Goal: Information Seeking & Learning: Learn about a topic

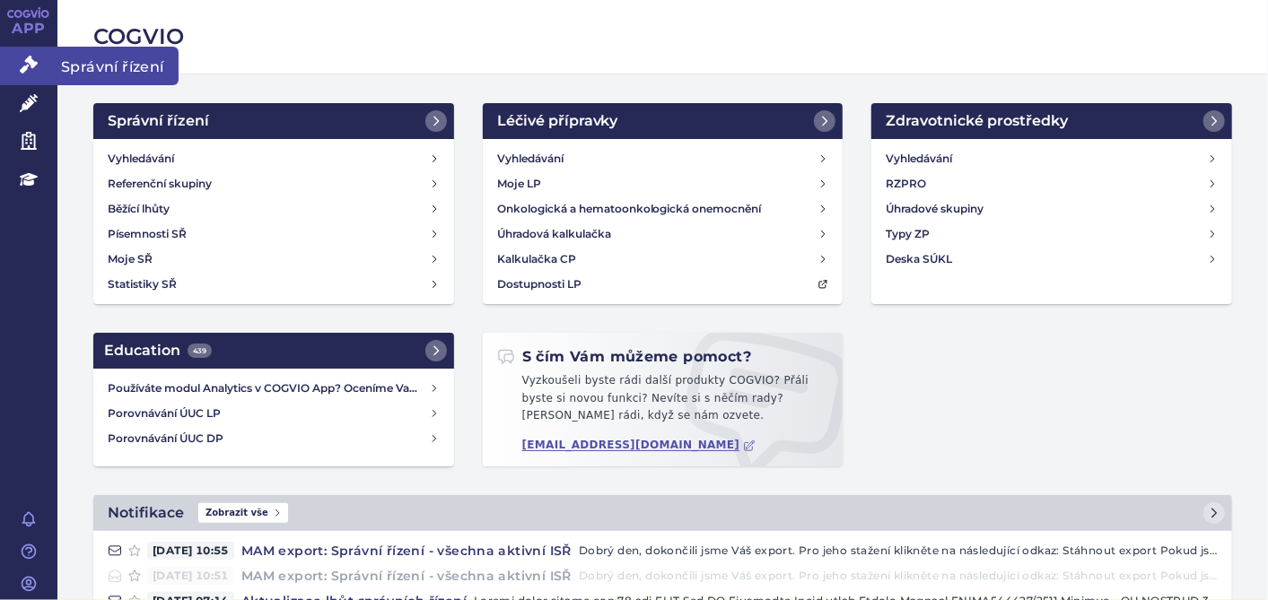
click at [39, 56] on link "Správní řízení" at bounding box center [28, 66] width 57 height 38
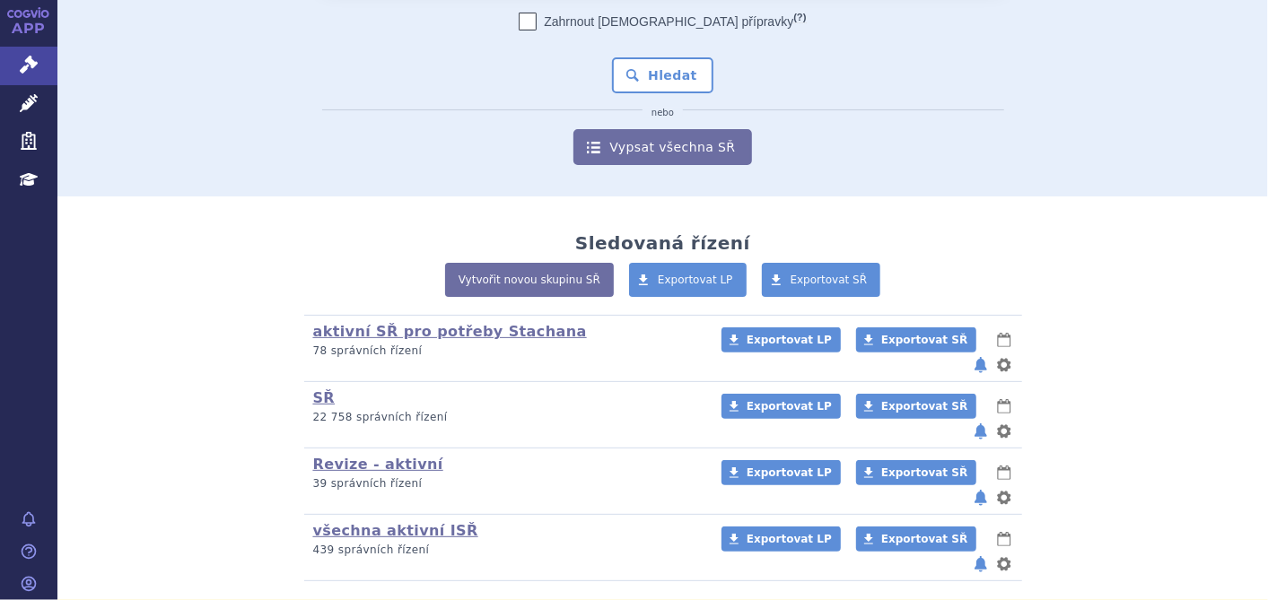
scroll to position [184, 0]
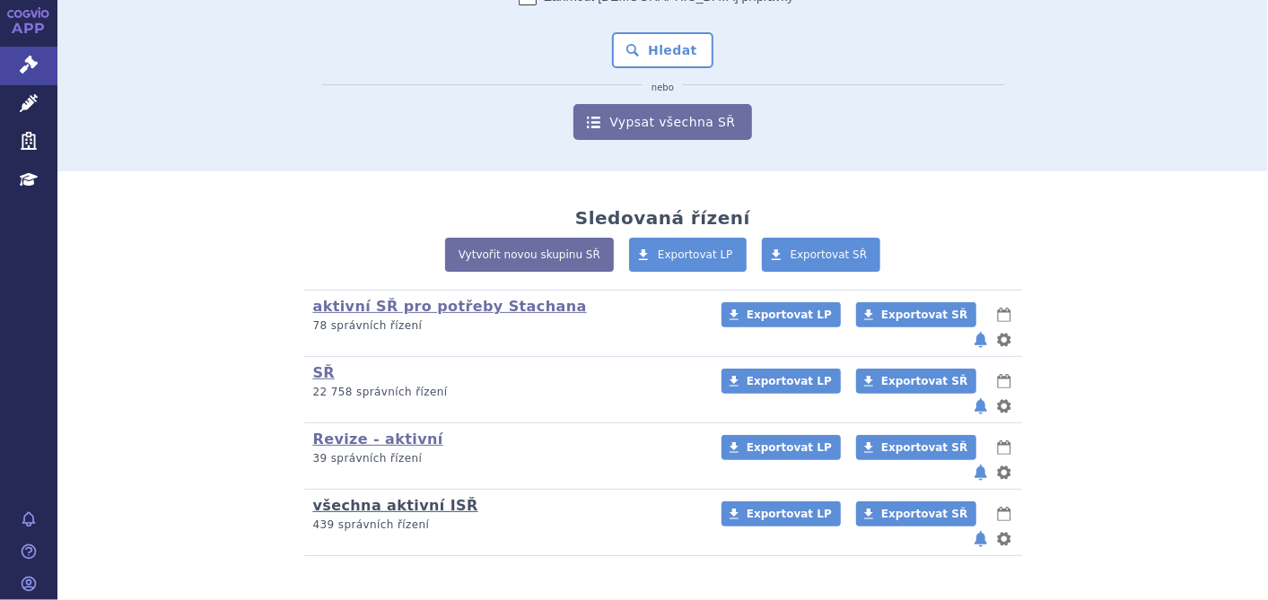
click at [384, 497] on link "všechna aktivní ISŘ" at bounding box center [395, 505] width 165 height 17
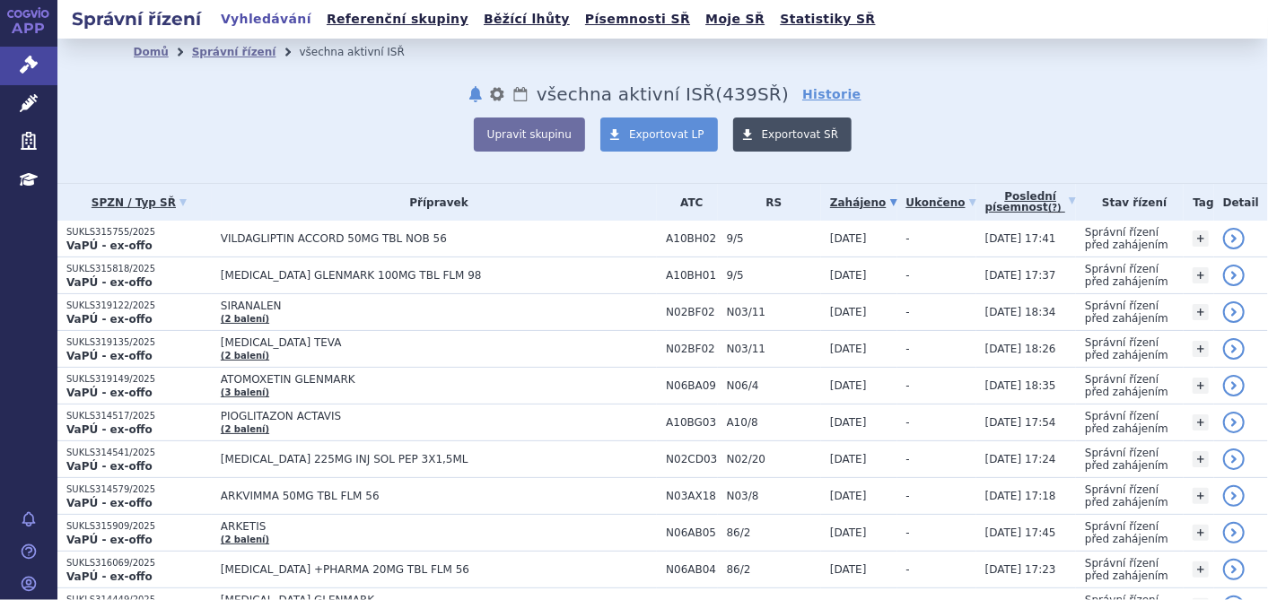
click at [733, 136] on span at bounding box center [747, 135] width 29 height 34
click at [985, 208] on link "Poslední písemnost (?)" at bounding box center [1030, 202] width 91 height 37
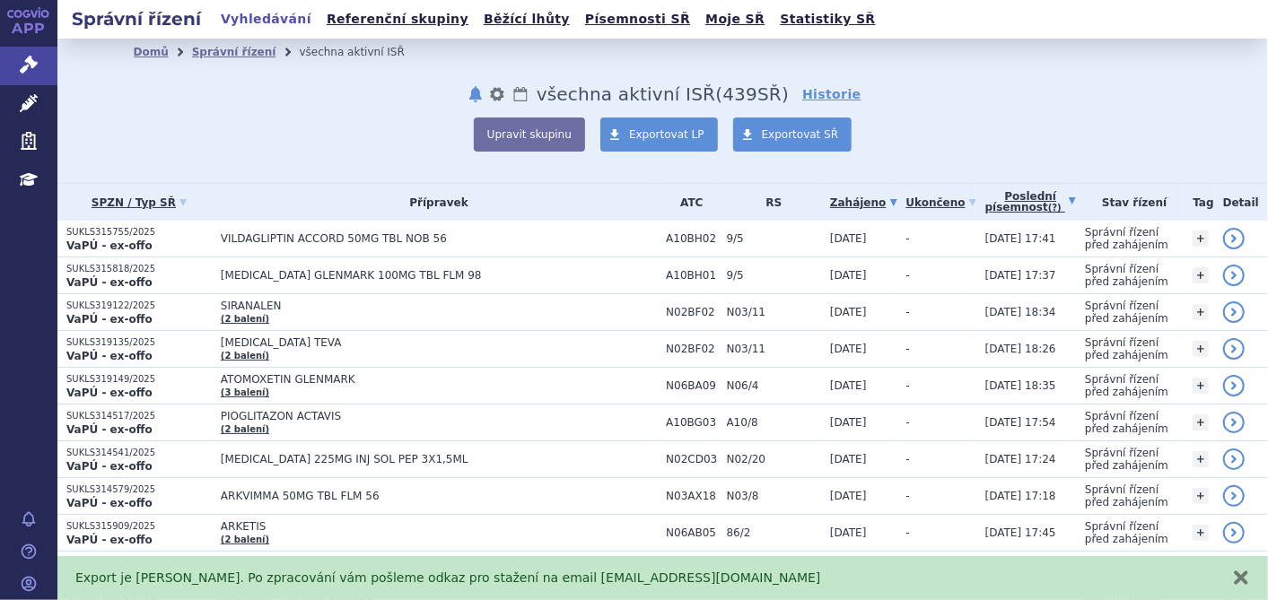
click at [985, 208] on link "Poslední písemnost (?)" at bounding box center [1030, 202] width 91 height 37
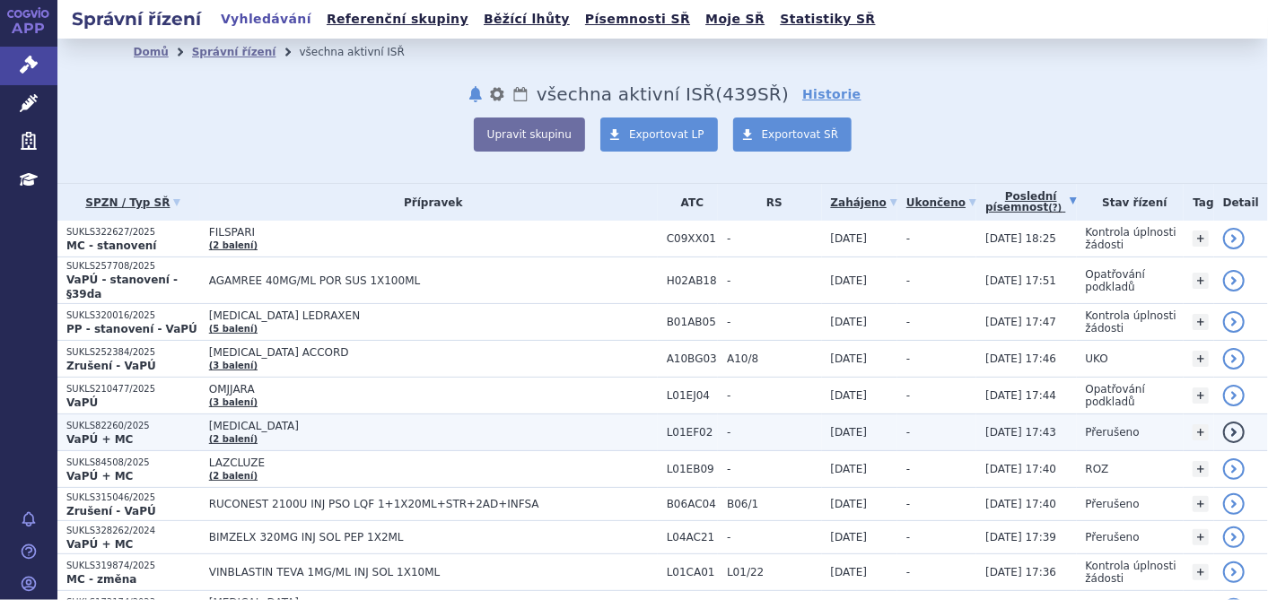
click at [1077, 415] on td "Přerušeno" at bounding box center [1131, 433] width 108 height 37
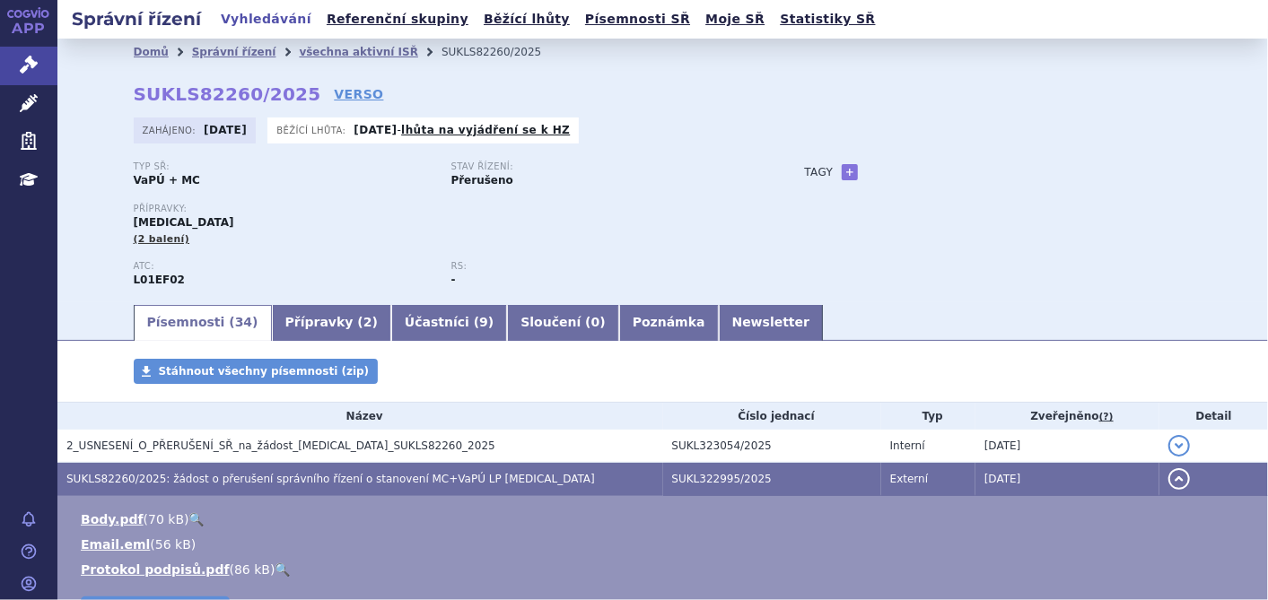
click at [328, 488] on h3 "SUKLS82260/2025: žádost o přerušení správního řízení o stanovení MC+VaPÚ LP [ME…" at bounding box center [364, 479] width 597 height 18
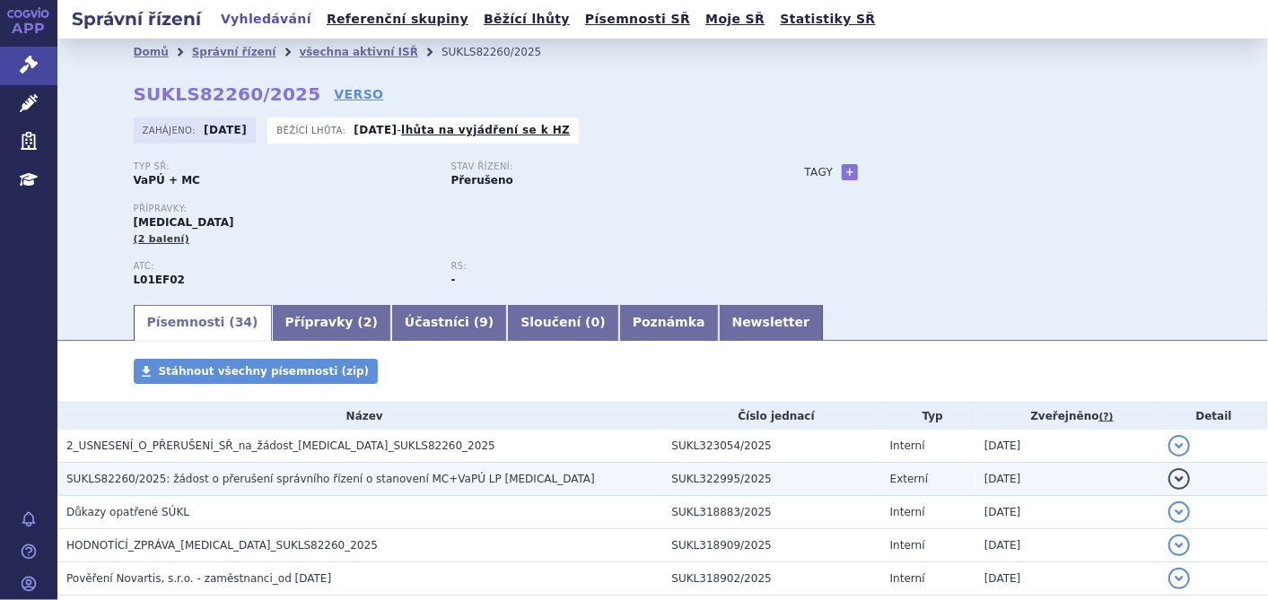
click at [328, 488] on h3 "SUKLS82260/2025: žádost o přerušení správního řízení o stanovení MC+VaPÚ LP Kis…" at bounding box center [364, 479] width 597 height 18
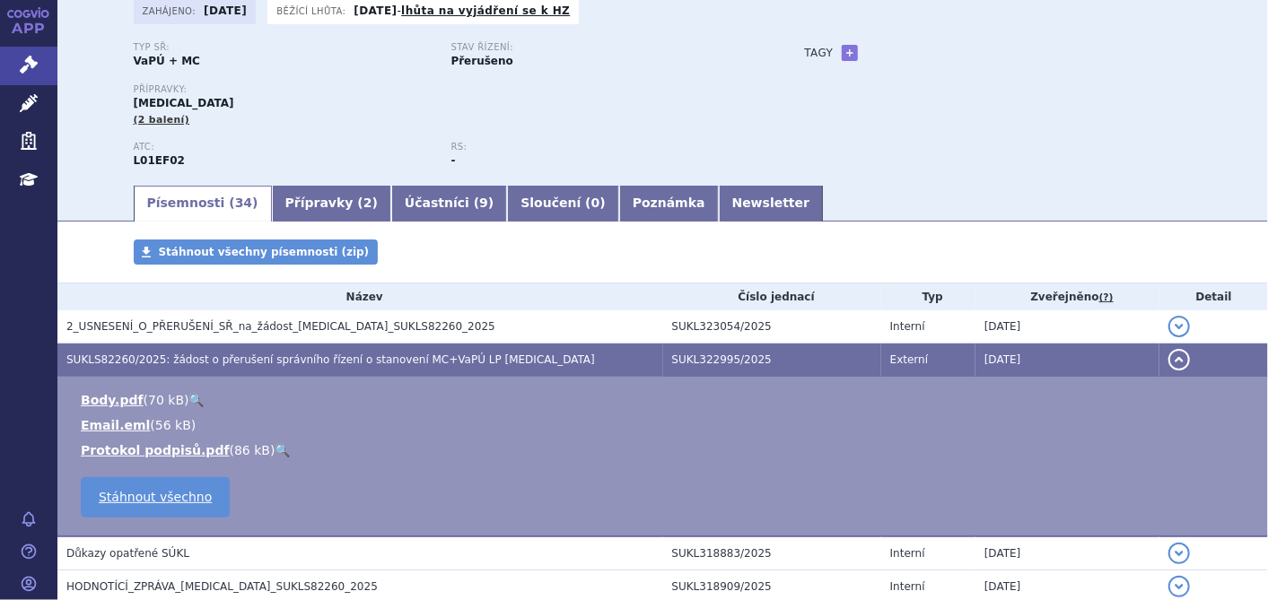
scroll to position [159, 0]
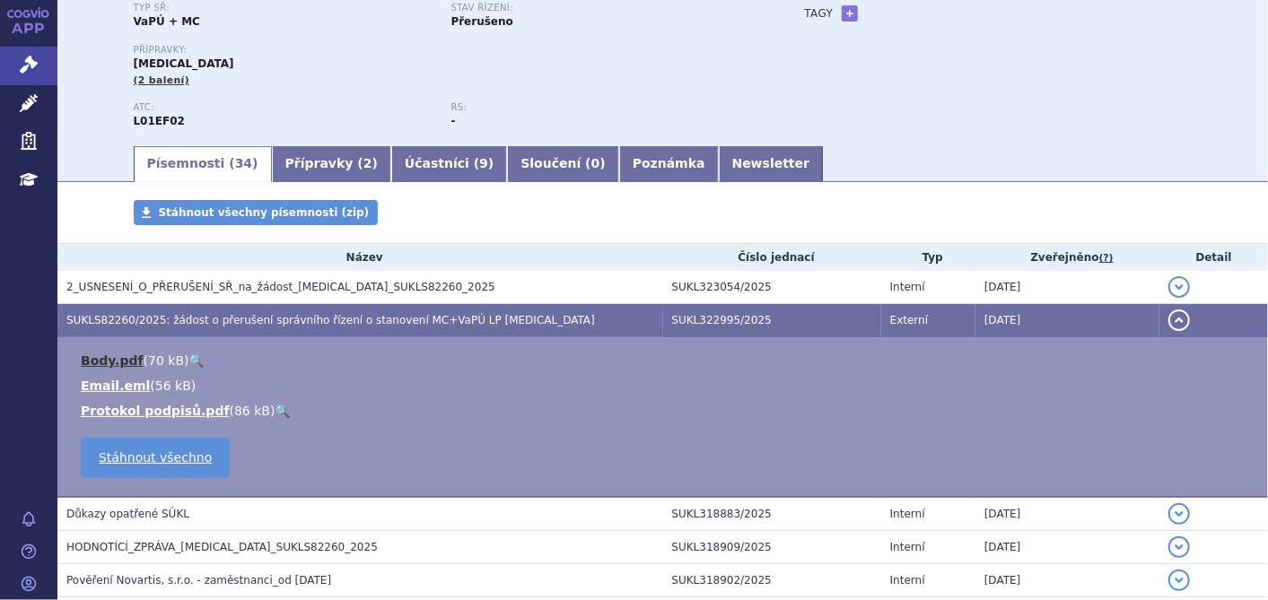
click at [118, 359] on link "Body.pdf" at bounding box center [112, 361] width 63 height 14
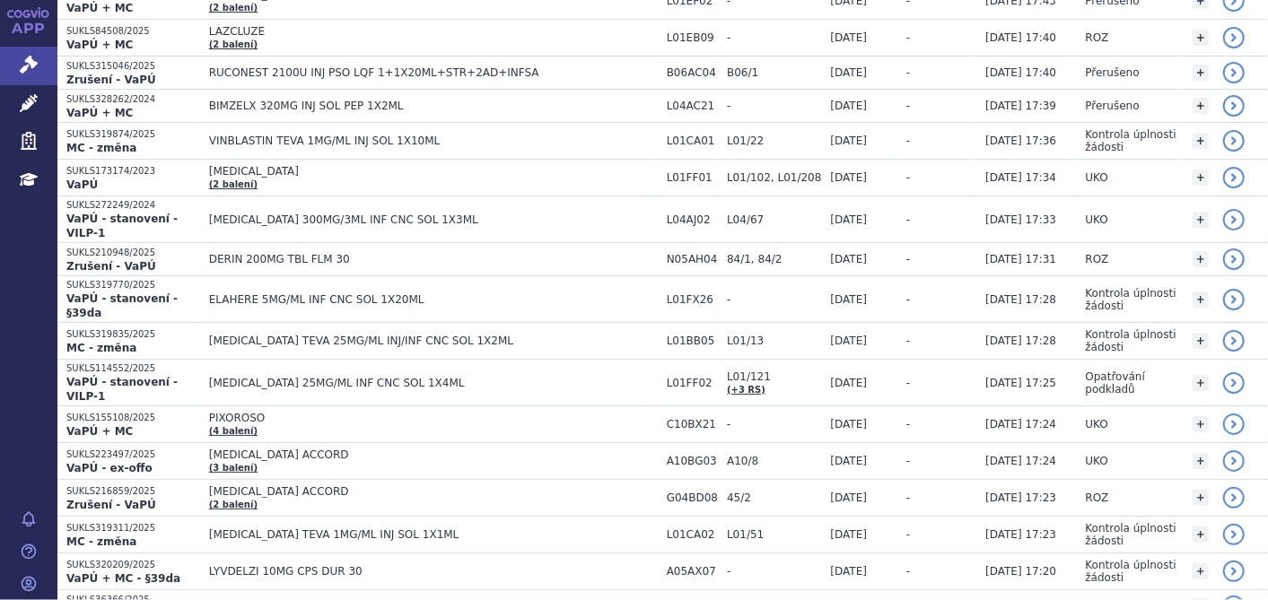
scroll to position [451, 0]
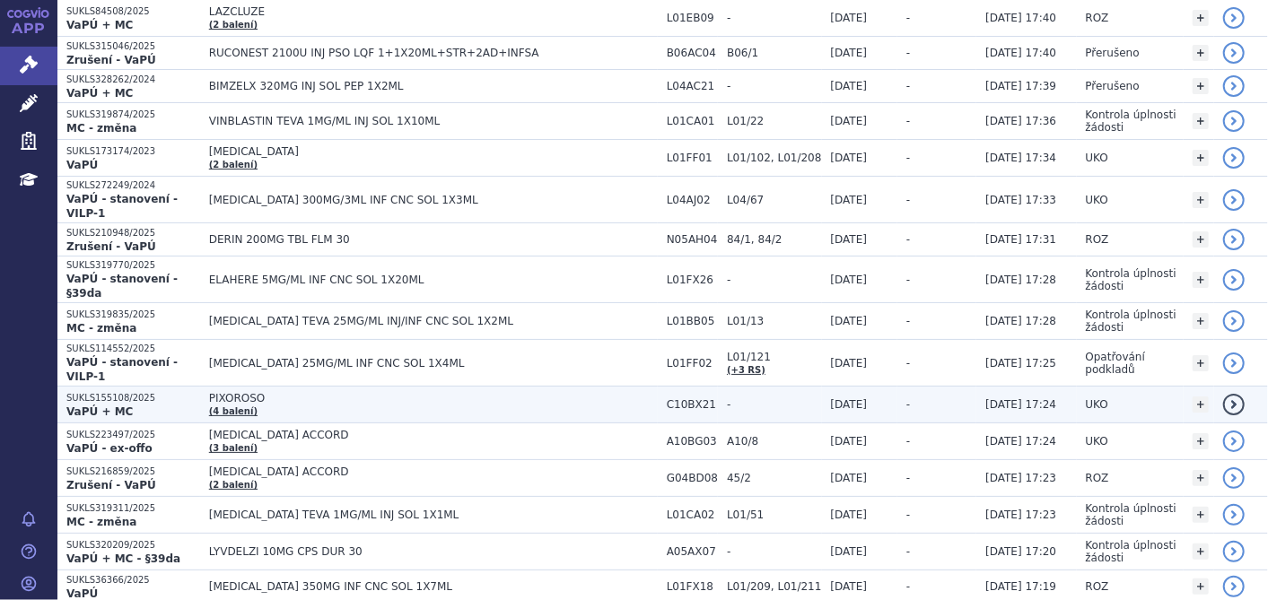
click at [251, 392] on span "PIXOROSO (4 balení)" at bounding box center [433, 404] width 449 height 25
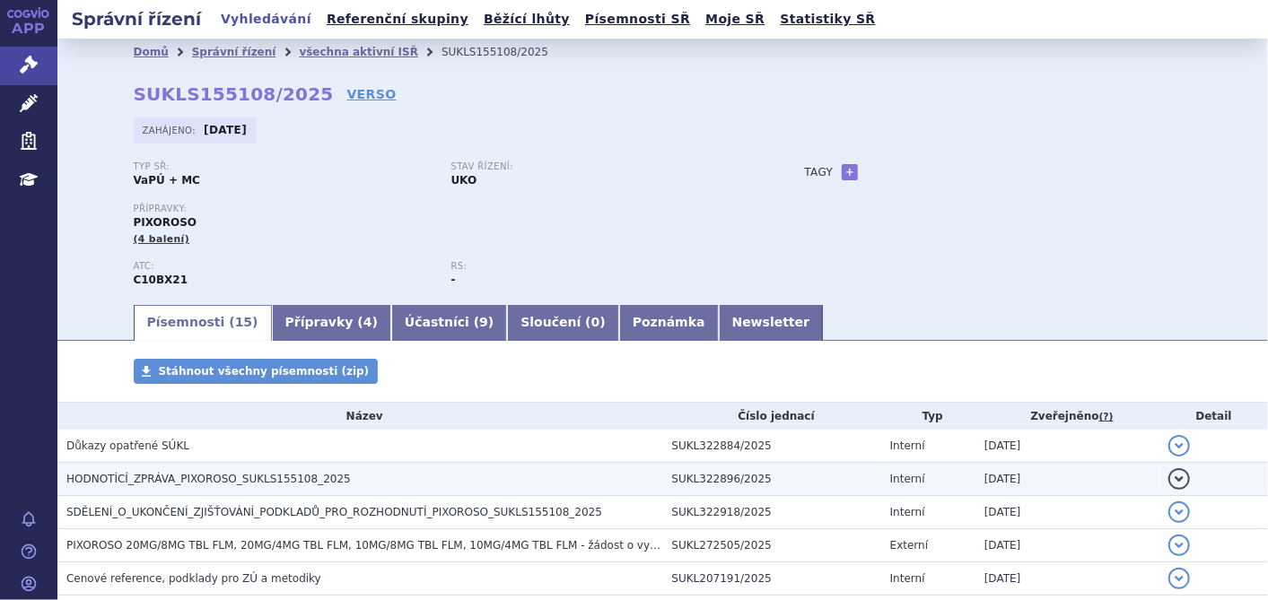
click at [230, 479] on span "HODNOTÍCÍ_ZPRÁVA_PIXOROSO_SUKLS155108_2025" at bounding box center [208, 479] width 284 height 13
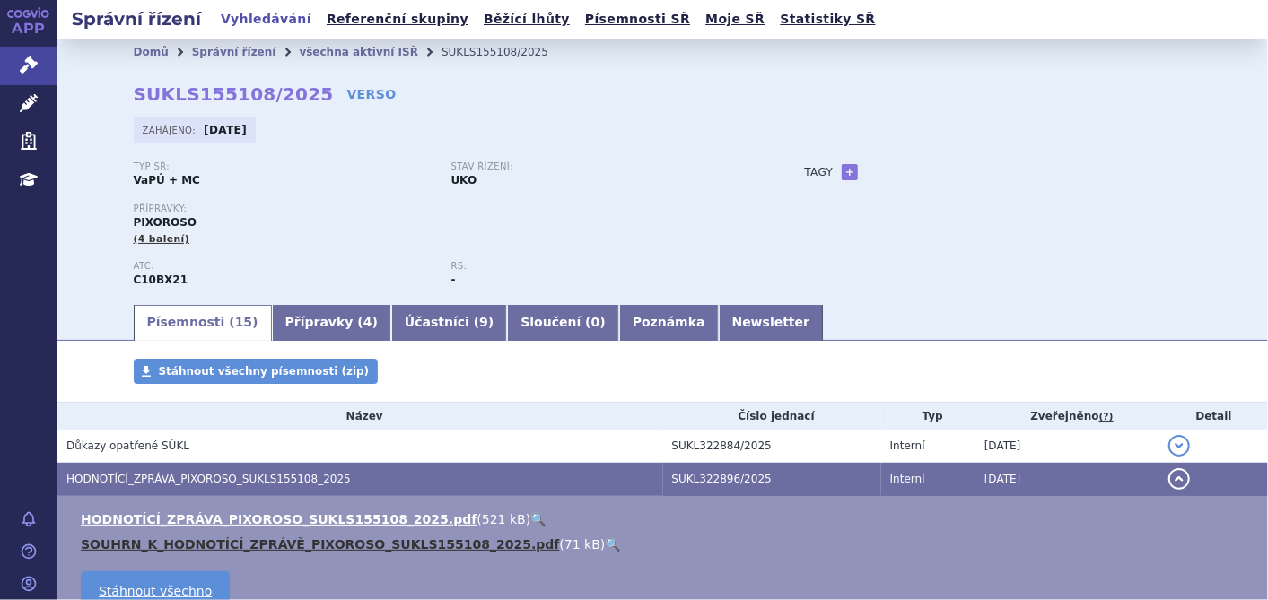
click at [241, 543] on link "SOUHRN_K_HODNOTÍCÍ_ZPRÁVĚ_PIXOROSO_SUKLS155108_2025.pdf" at bounding box center [320, 545] width 479 height 14
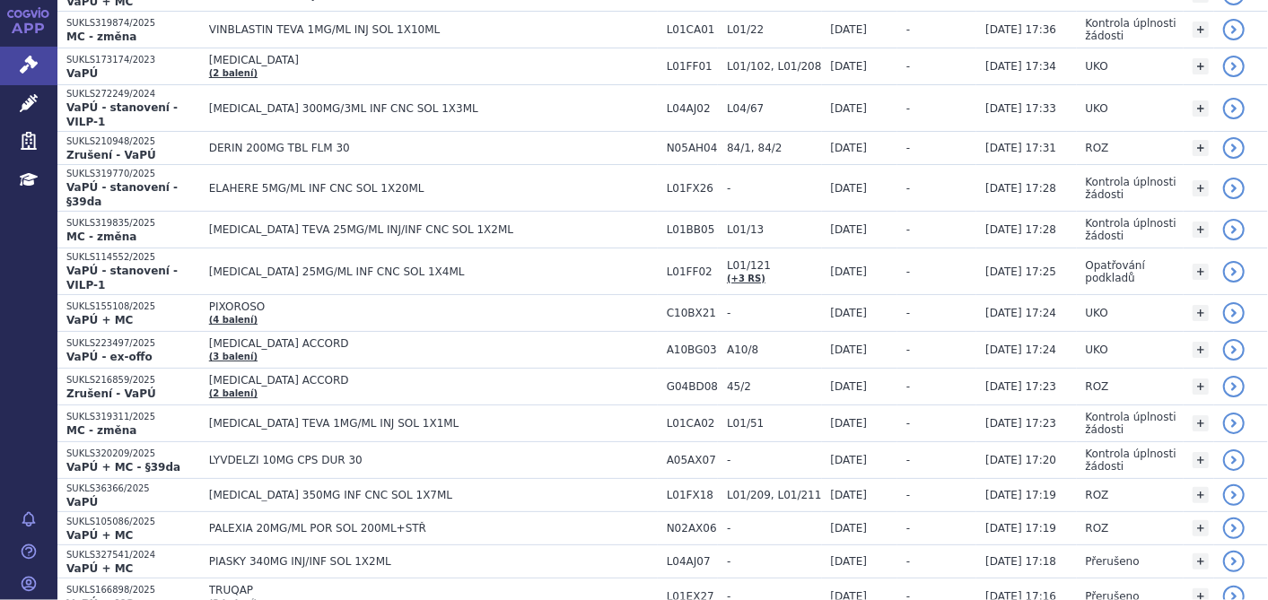
scroll to position [505, 0]
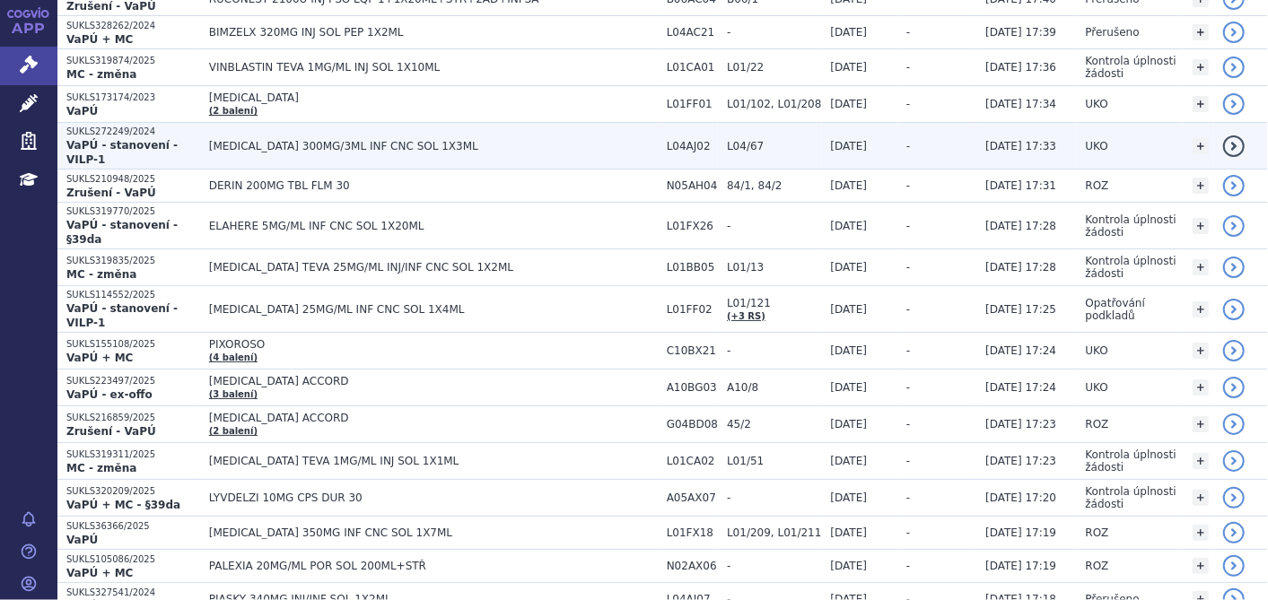
click at [340, 140] on span "[MEDICAL_DATA] 300MG/3ML INF CNC SOL 1X3ML" at bounding box center [433, 146] width 449 height 13
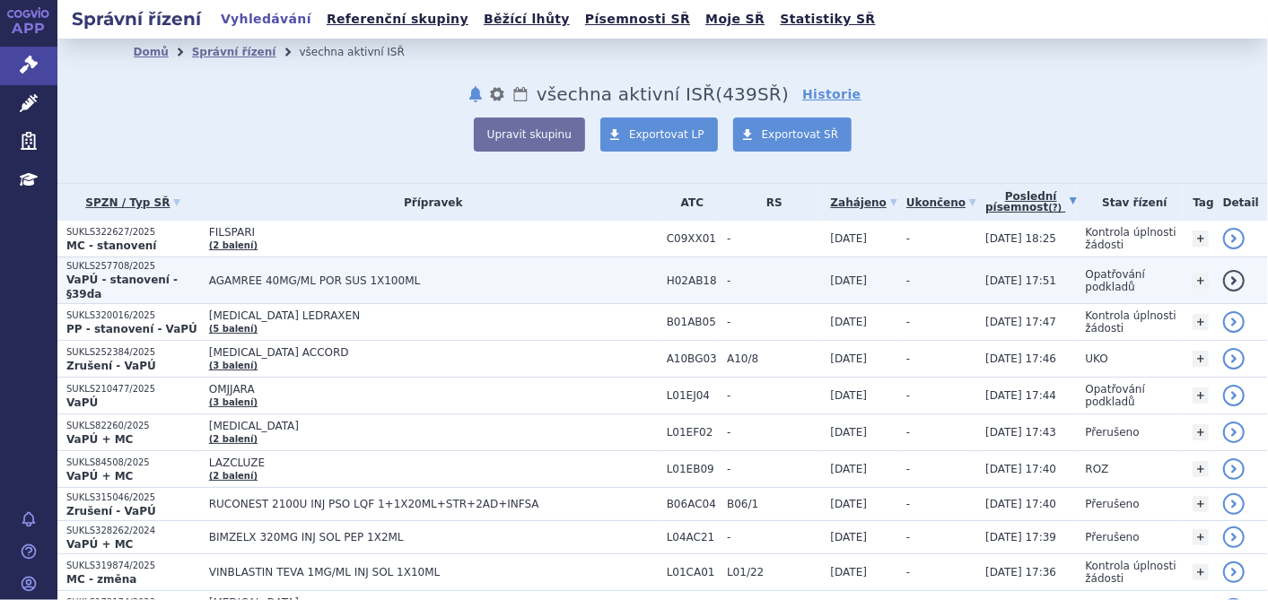
click at [373, 275] on span "AGAMREE 40MG/ML POR SUS 1X100ML" at bounding box center [433, 281] width 449 height 13
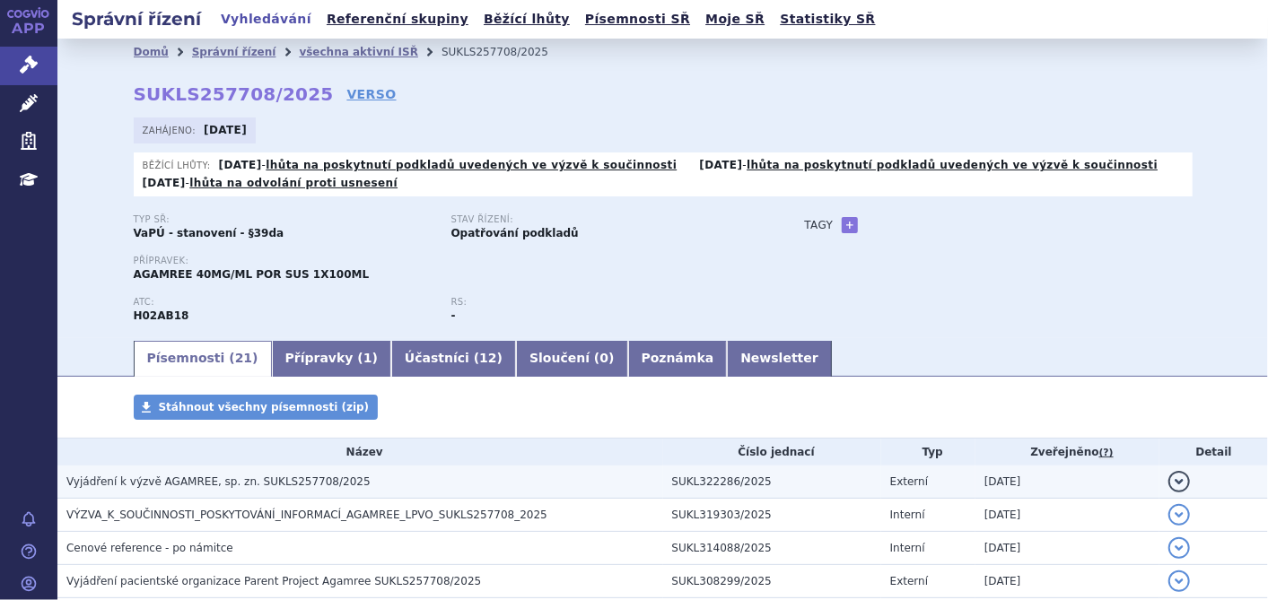
click at [299, 483] on span "Vyjádření k výzvě AGAMREE, sp. zn. SUKLS257708/2025" at bounding box center [218, 482] width 304 height 13
